Goal: Browse casually

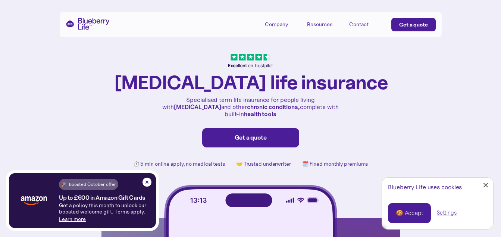
click at [486, 188] on link "Close Cookie Popup" at bounding box center [485, 185] width 15 height 15
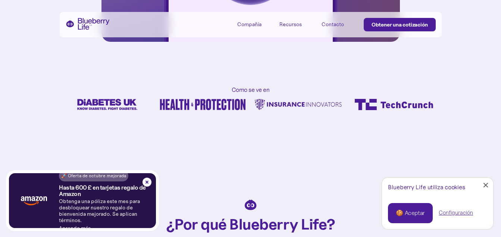
scroll to position [373, 0]
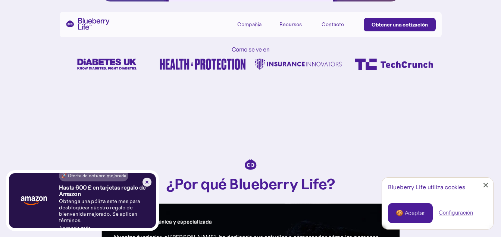
click at [148, 181] on img at bounding box center [146, 182] width 9 height 9
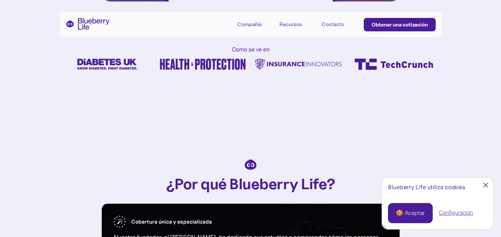
click at [482, 185] on link "Cerrar ventana emergente de cookies" at bounding box center [485, 185] width 15 height 15
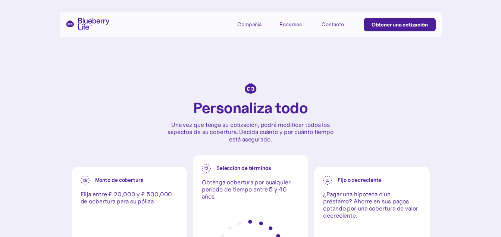
scroll to position [1567, 0]
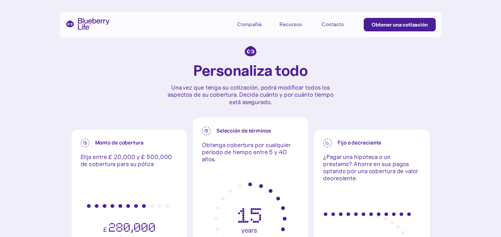
click at [472, 150] on div "Personaliza todo Una vez que tenga su cotización, podrá modificar todos los asp…" at bounding box center [250, 168] width 501 height 335
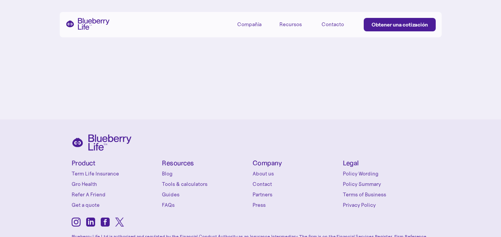
scroll to position [3194, 0]
